Goal: Information Seeking & Learning: Learn about a topic

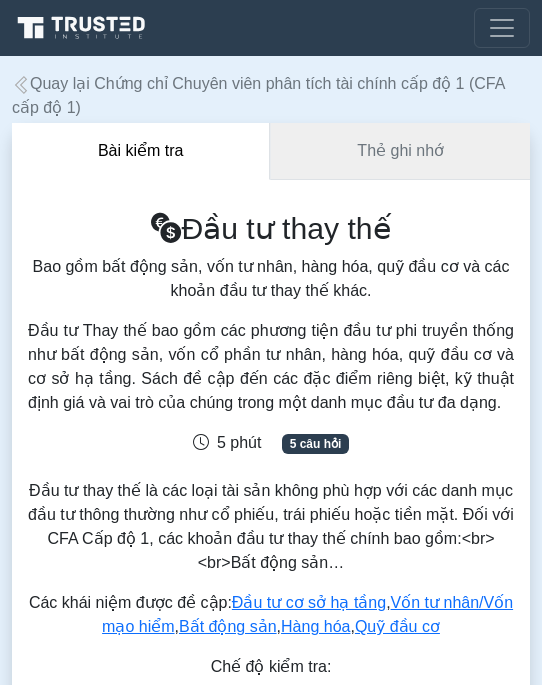
click at [381, 155] on font "Thẻ ghi nhớ" at bounding box center [400, 150] width 87 height 17
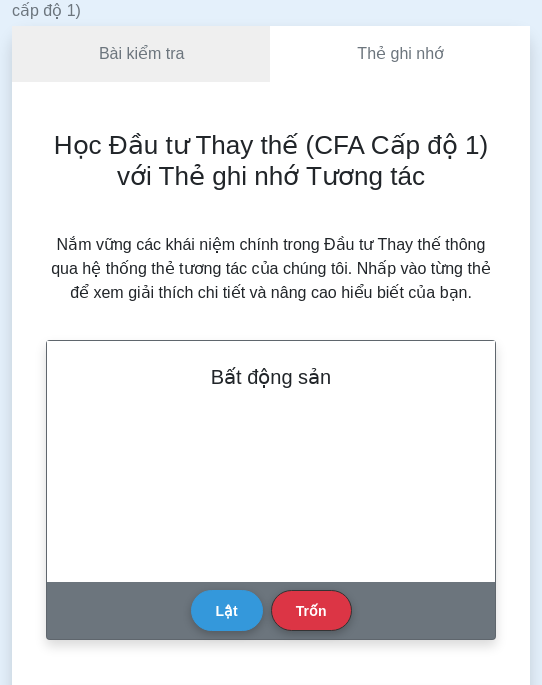
scroll to position [180, 0]
click at [239, 611] on button "Lật" at bounding box center [227, 609] width 72 height 40
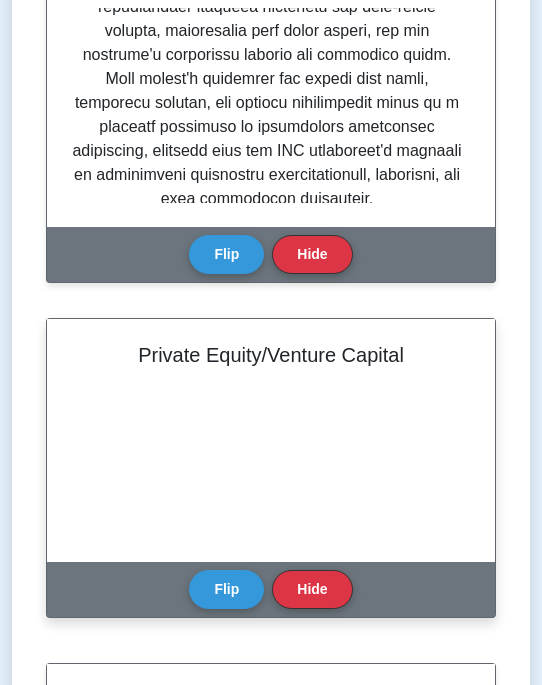
scroll to position [123, 0]
click at [233, 590] on button "Flip" at bounding box center [226, 588] width 75 height 39
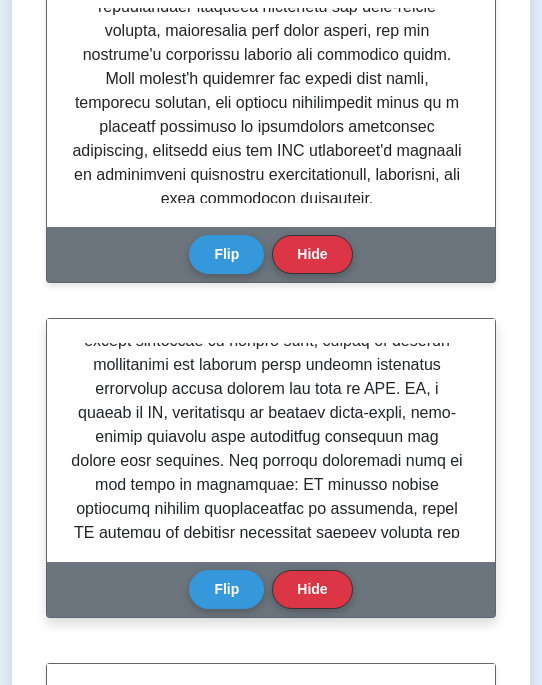
scroll to position [0, 0]
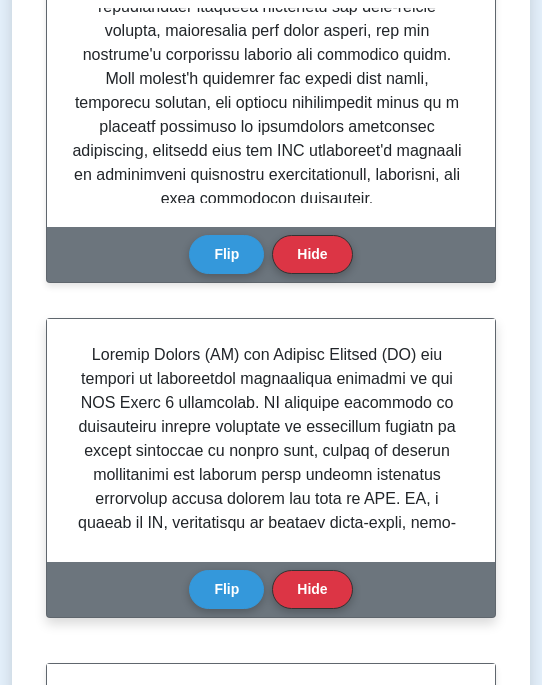
click at [223, 567] on div "Flip Hide" at bounding box center [270, 589] width 163 height 55
click at [229, 591] on button "Flip" at bounding box center [226, 588] width 75 height 39
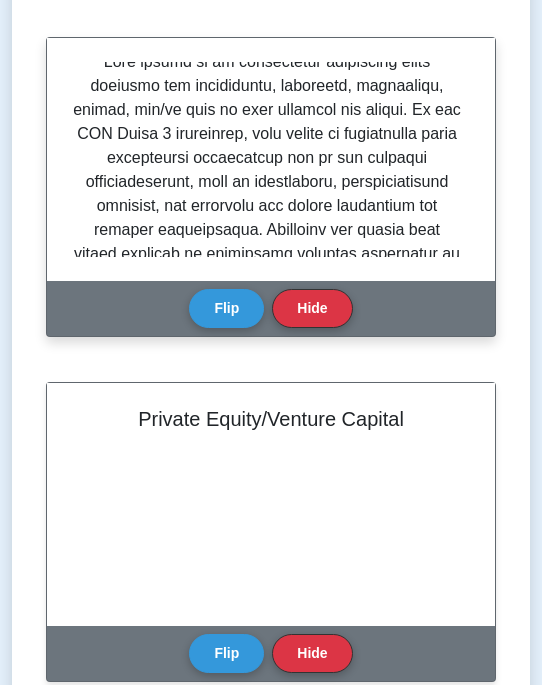
scroll to position [19, 0]
